Goal: Subscribe to service/newsletter

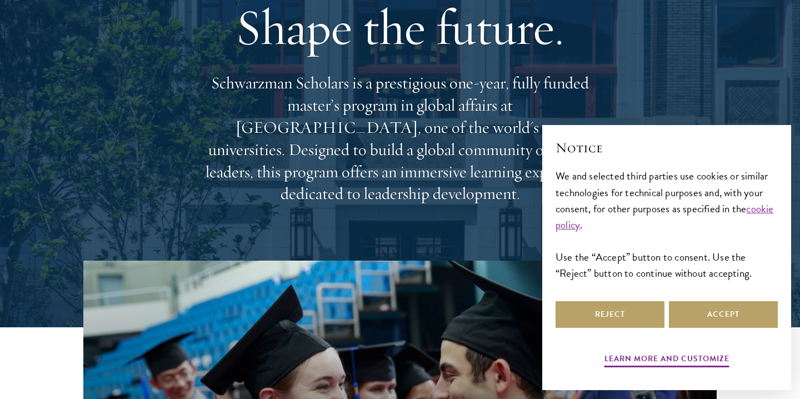
scroll to position [92, 0]
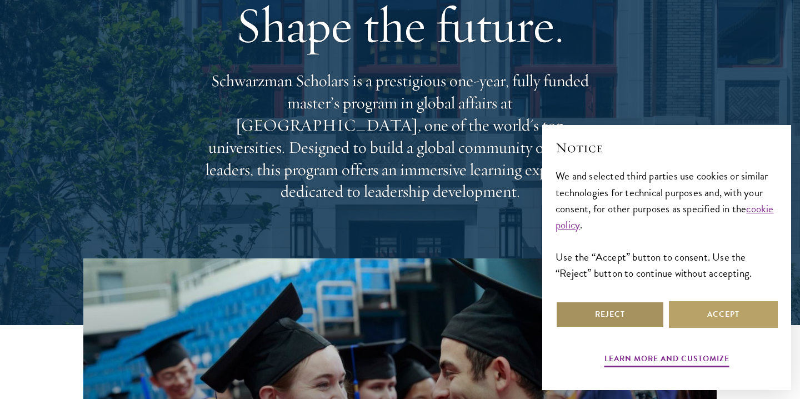
click at [649, 310] on button "Reject" at bounding box center [609, 314] width 109 height 27
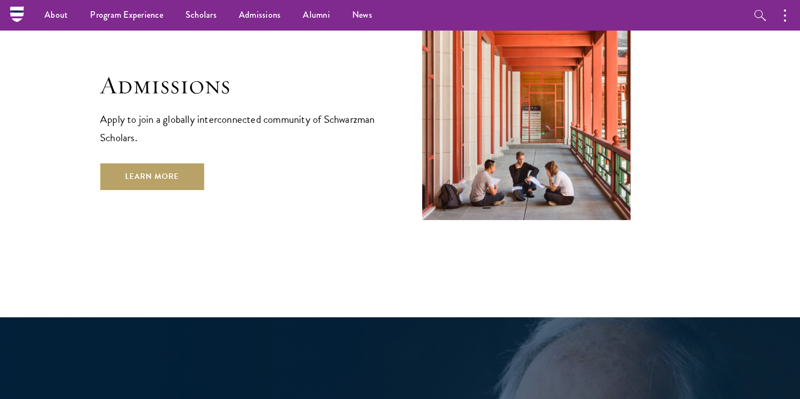
scroll to position [1844, 0]
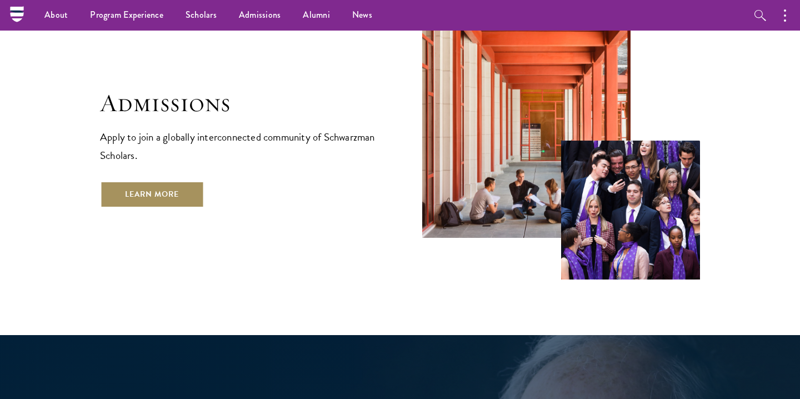
click at [171, 181] on link "Learn More" at bounding box center [152, 194] width 104 height 27
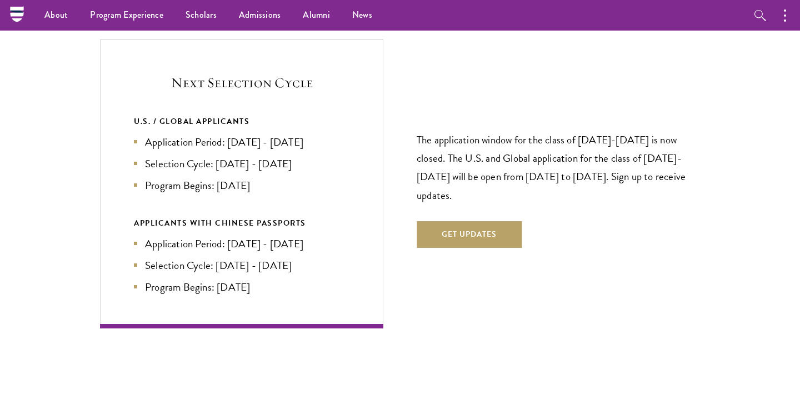
scroll to position [2369, 0]
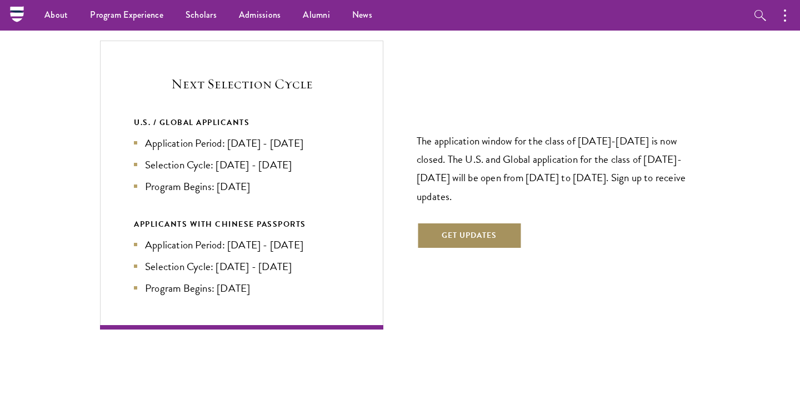
click at [437, 222] on button "Get Updates" at bounding box center [469, 235] width 105 height 27
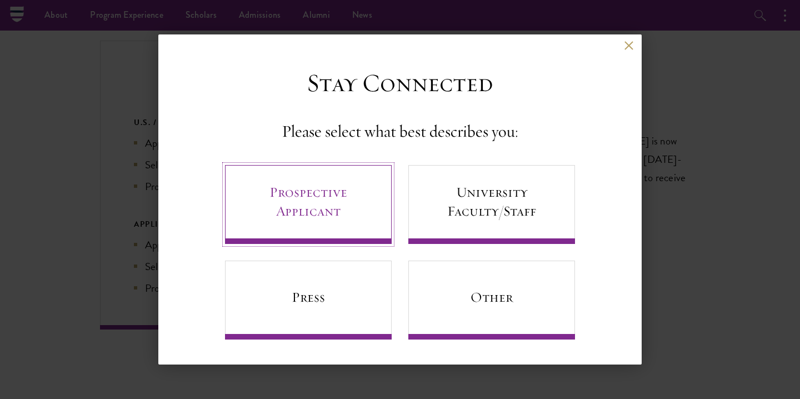
click at [308, 214] on link "Prospective Applicant" at bounding box center [308, 204] width 167 height 79
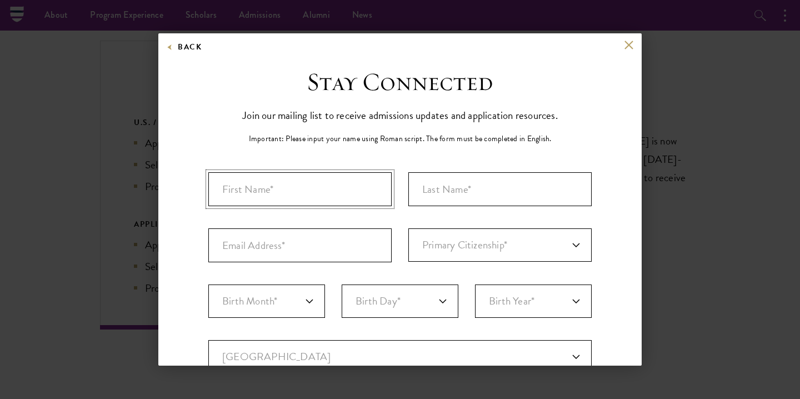
click at [296, 189] on input "First Name*" at bounding box center [299, 189] width 183 height 34
type input "Aruba"
type input "[PERSON_NAME]"
type input "[EMAIL_ADDRESS][DOMAIN_NAME]"
select select "BG"
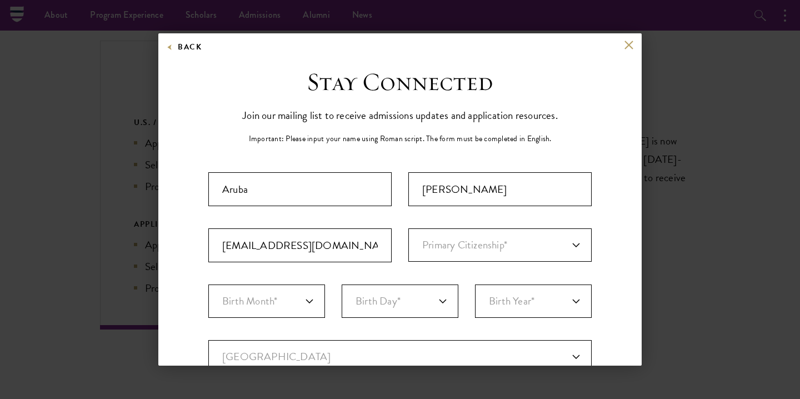
type input "[GEOGRAPHIC_DATA]"
select select
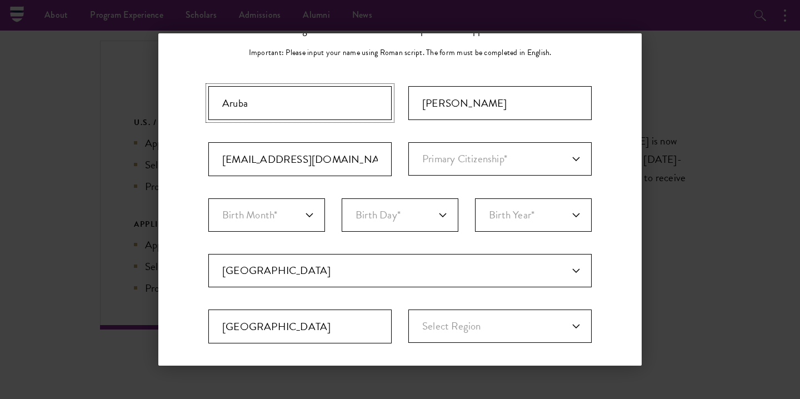
scroll to position [87, 0]
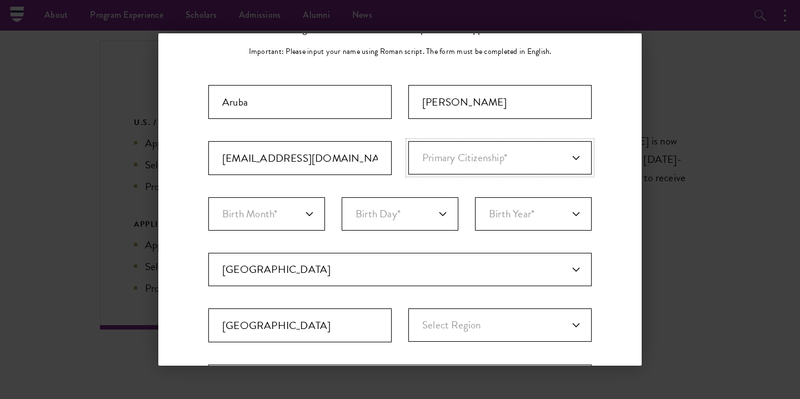
click at [434, 165] on select "Primary Citizenship* [GEOGRAPHIC_DATA] [DEMOGRAPHIC_DATA] [DEMOGRAPHIC_DATA] [D…" at bounding box center [499, 157] width 183 height 33
select select "BG"
click at [300, 226] on select "Birth Month* January February March April May June July August September Octobe…" at bounding box center [266, 213] width 117 height 33
select select "05"
click at [407, 216] on select "Birth Day* 1 2 3 4 5 6 7 8 9 10 11 12 13 14 15 16 17 18 19 20 21 22 23 24 25 26…" at bounding box center [400, 213] width 117 height 33
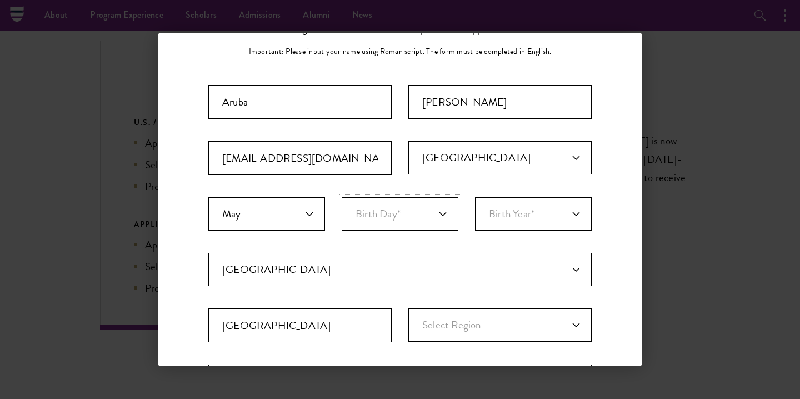
select select "24"
click at [508, 208] on select "Birth Year* [DEMOGRAPHIC_DATA] [DEMOGRAPHIC_DATA] [DEMOGRAPHIC_DATA] [DEMOGRAPH…" at bounding box center [533, 213] width 117 height 33
select select "2000"
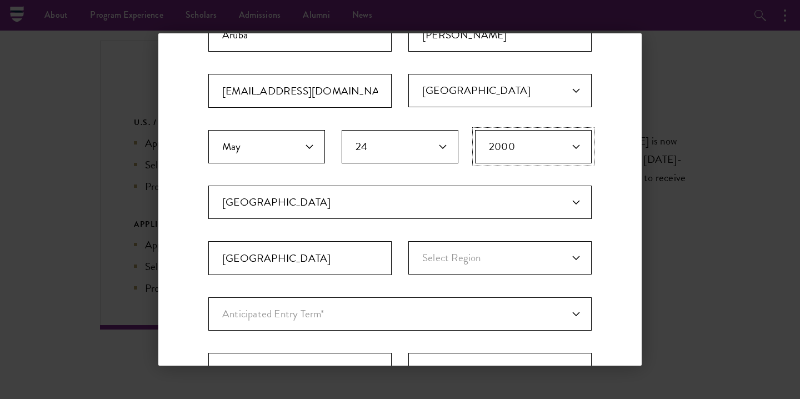
scroll to position [155, 0]
click at [476, 257] on select "Select Region [GEOGRAPHIC_DATA] [GEOGRAPHIC_DATA] Division [GEOGRAPHIC_DATA] Di…" at bounding box center [499, 257] width 183 height 33
select select "Dhaka Division"
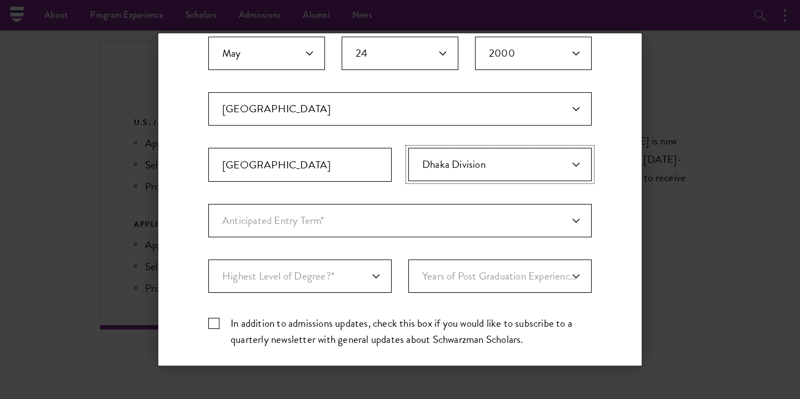
scroll to position [248, 0]
click at [443, 227] on select "Anticipated Entry Term* [DATE] (Application opens [DATE]) Just Exploring" at bounding box center [399, 219] width 383 height 33
select select "e64b8ab3-eabb-4867-96d5-7e6b4840665f"
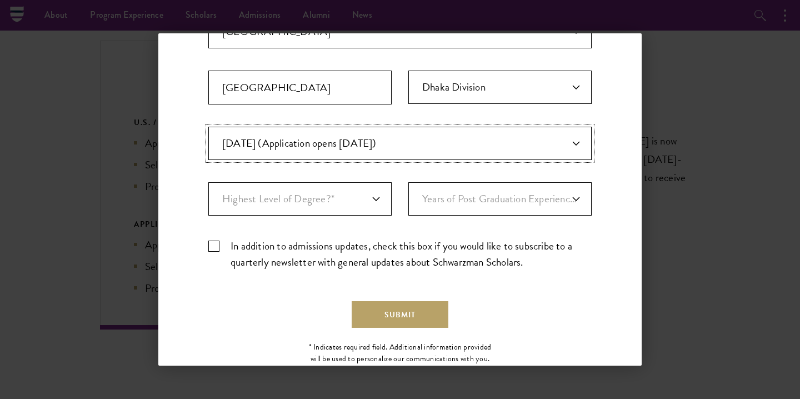
scroll to position [338, 0]
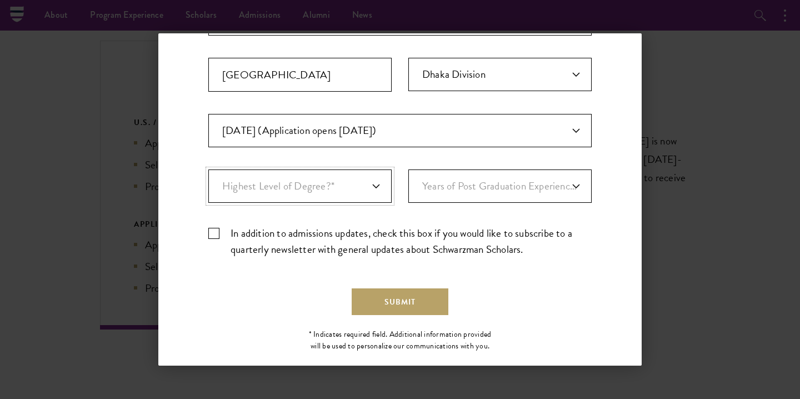
click at [363, 188] on select "Highest Level of Degree?* PHD Bachelor's Master's Current Undergraduate Student" at bounding box center [299, 185] width 183 height 33
select select "baef124f-e103-44b1-8ca6-5d0669438e44"
click at [473, 181] on select "Years of Post Graduation Experience?* 1 2 3 4 5 6 7 8 9 10" at bounding box center [499, 185] width 183 height 33
select select "1"
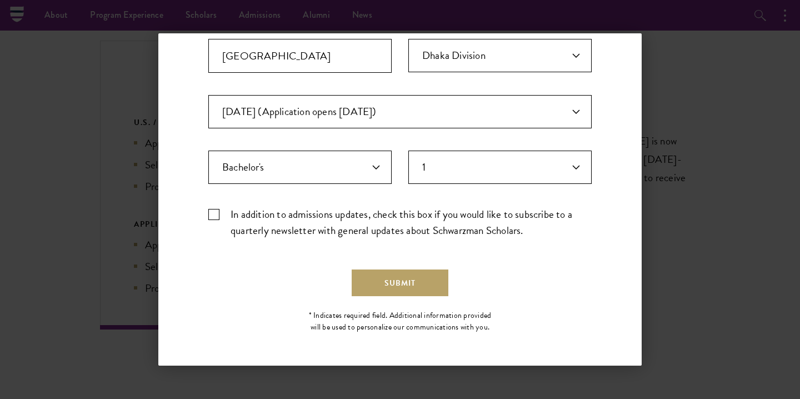
click at [210, 212] on label "In addition to admissions updates, check this box if you would like to subscrib…" at bounding box center [399, 222] width 383 height 32
click at [210, 212] on input "In addition to admissions updates, check this box if you would like to subscrib…" at bounding box center [399, 209] width 383 height 7
checkbox input "true"
click at [375, 280] on button "Submit" at bounding box center [400, 282] width 97 height 27
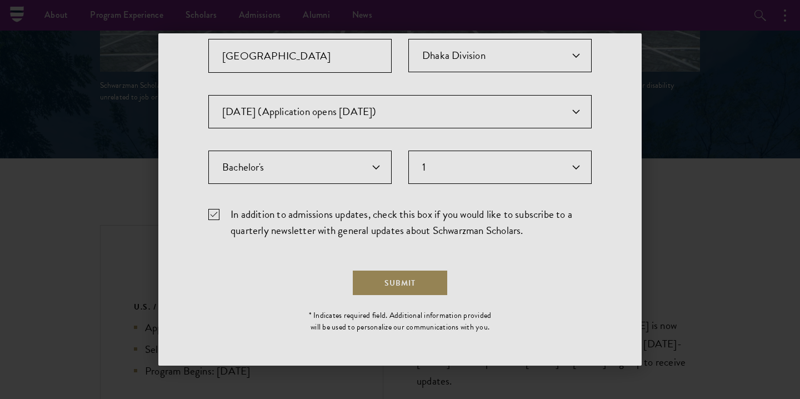
scroll to position [0, 0]
